Goal: Information Seeking & Learning: Find specific fact

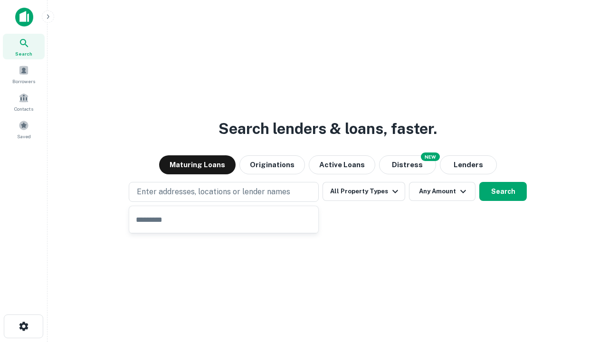
type input "**********"
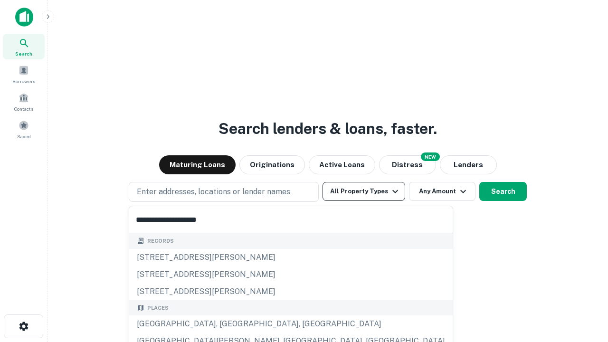
click at [227, 324] on div "[GEOGRAPHIC_DATA], [GEOGRAPHIC_DATA], [GEOGRAPHIC_DATA]" at bounding box center [290, 323] width 323 height 17
click at [364, 191] on button "All Property Types" at bounding box center [363, 191] width 83 height 19
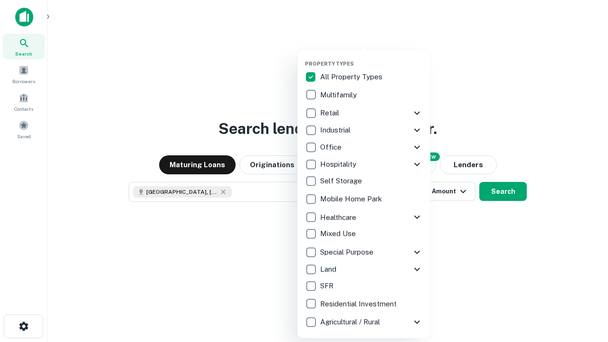
click at [371, 57] on button "button" at bounding box center [371, 57] width 133 height 0
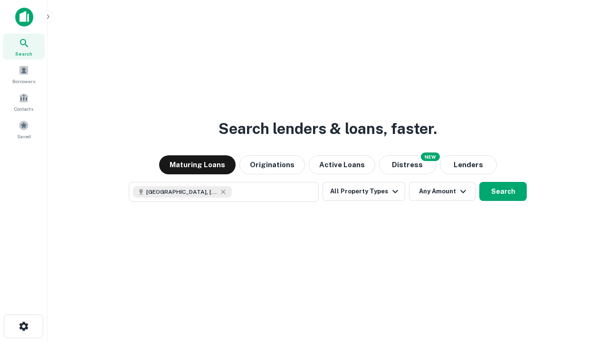
scroll to position [15, 0]
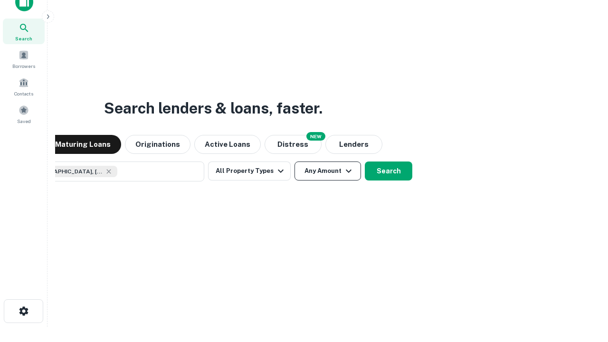
click at [294, 161] on button "Any Amount" at bounding box center [327, 170] width 66 height 19
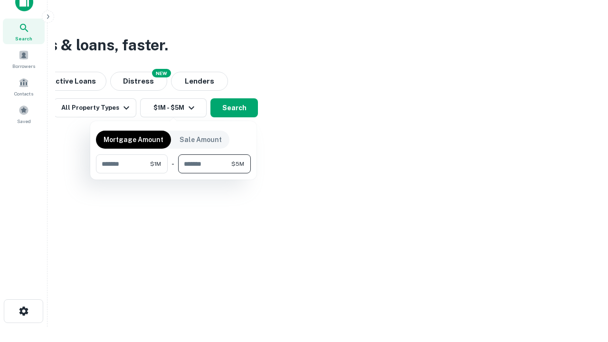
type input "*******"
click at [173, 173] on button "button" at bounding box center [173, 173] width 155 height 0
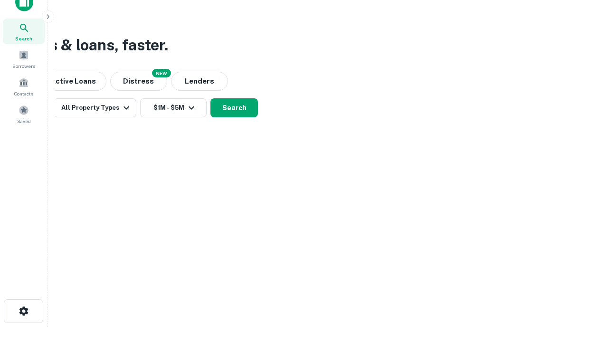
scroll to position [15, 0]
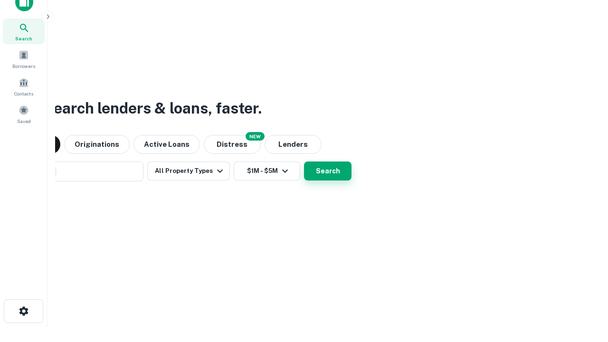
click at [304, 161] on button "Search" at bounding box center [327, 170] width 47 height 19
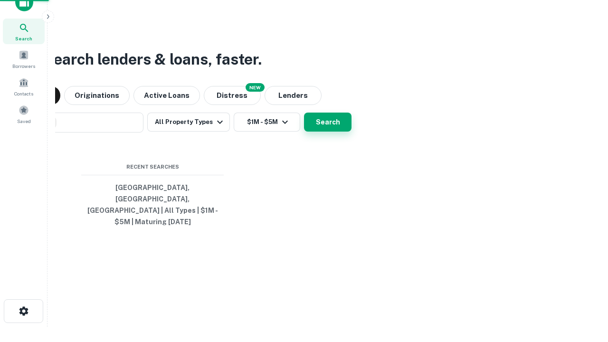
scroll to position [31, 269]
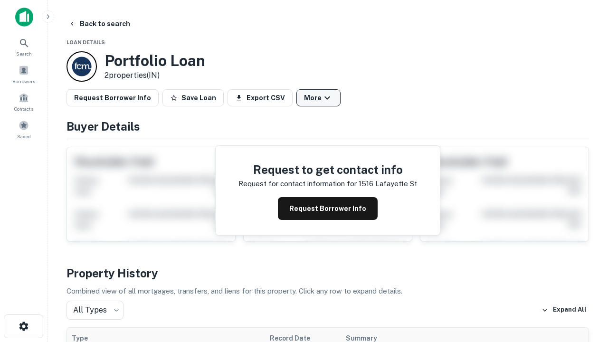
click at [318, 98] on button "More" at bounding box center [318, 97] width 44 height 17
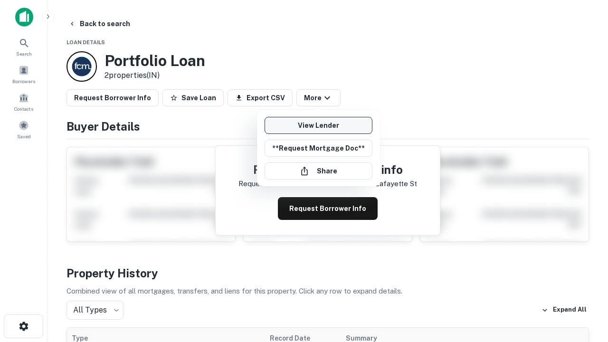
click at [318, 125] on link "View Lender" at bounding box center [318, 125] width 108 height 17
